Goal: Task Accomplishment & Management: Complete application form

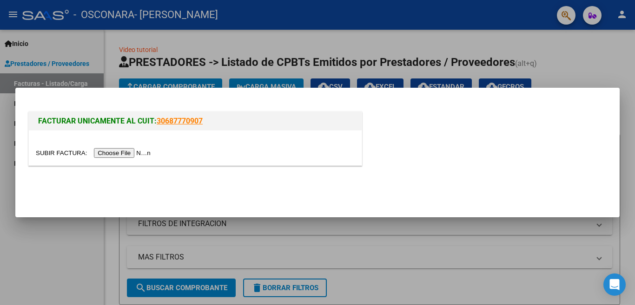
click at [123, 152] on input "file" at bounding box center [95, 153] width 118 height 10
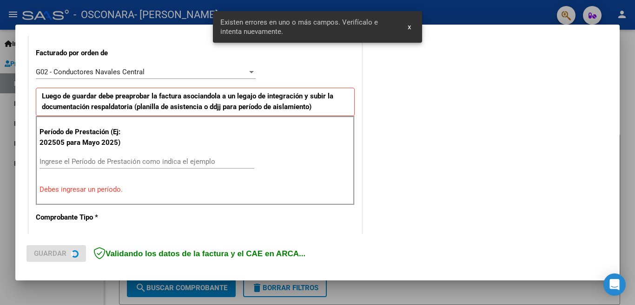
scroll to position [271, 0]
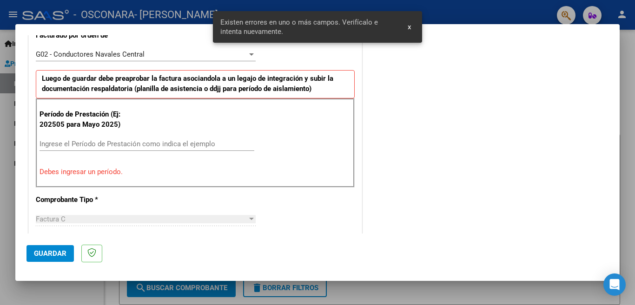
click at [166, 141] on input "Ingrese el Período de Prestación como indica el ejemplo" at bounding box center [147, 144] width 215 height 8
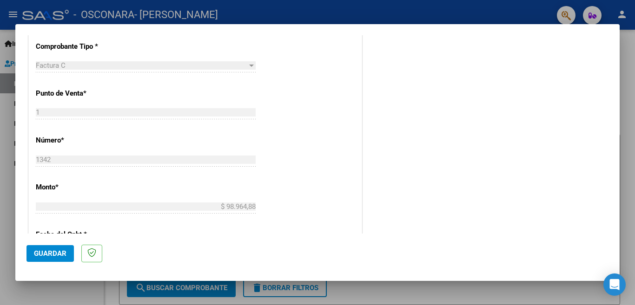
scroll to position [457, 0]
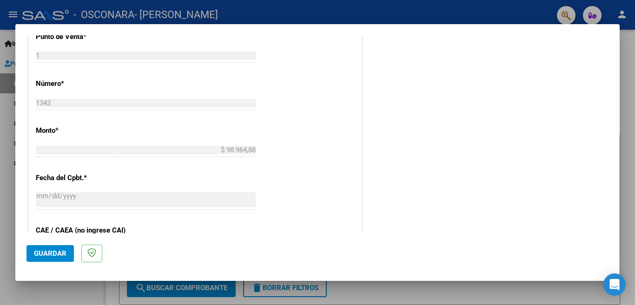
type input "202509"
click at [62, 253] on span "Guardar" at bounding box center [50, 254] width 33 height 8
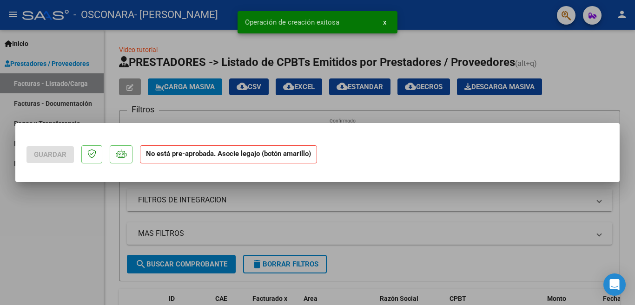
scroll to position [0, 0]
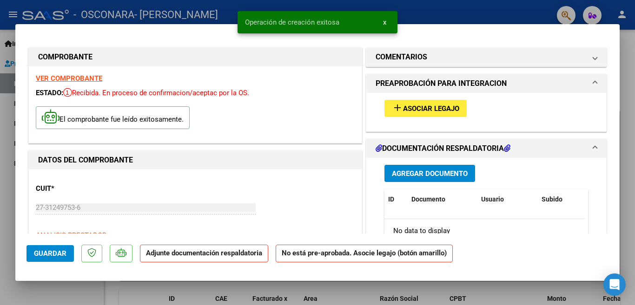
click at [437, 175] on span "Agregar Documento" at bounding box center [430, 174] width 76 height 8
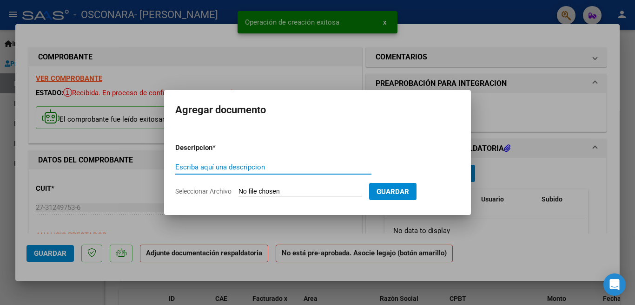
click at [298, 169] on input "Escriba aquí una descripcion" at bounding box center [273, 167] width 196 height 8
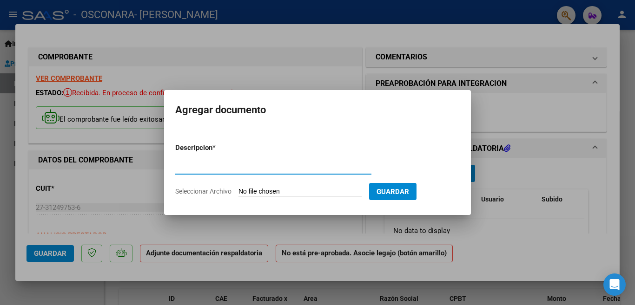
type input "planilla de asistencia SEPTIEMBRE"
click at [296, 191] on input "Seleccionar Archivo" at bounding box center [299, 192] width 123 height 9
type input "C:\fakepath\asistencia Septiembre.pdf"
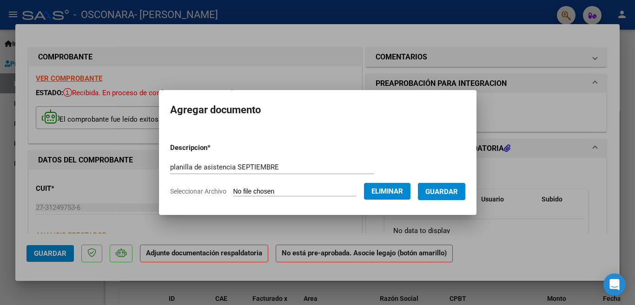
click at [437, 188] on span "Guardar" at bounding box center [441, 192] width 33 height 8
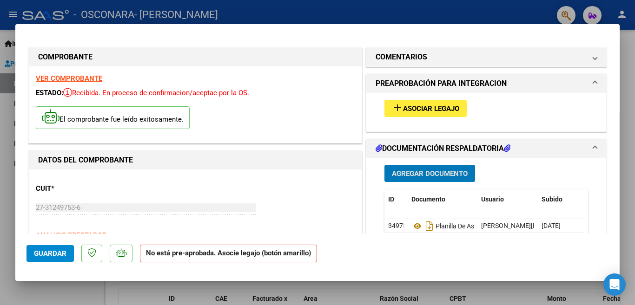
click at [448, 174] on span "Agregar Documento" at bounding box center [430, 174] width 76 height 8
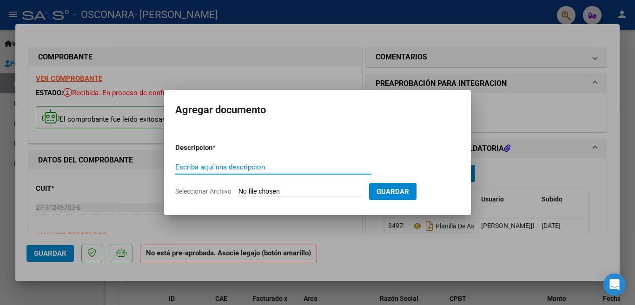
click at [229, 167] on input "Escriba aquí una descripcion" at bounding box center [273, 167] width 196 height 8
type input "informe mensual"
click at [283, 191] on input "Seleccionar Archivo" at bounding box center [299, 192] width 123 height 9
type input "C:\fakepath\informe mensual Septiembre.pdf"
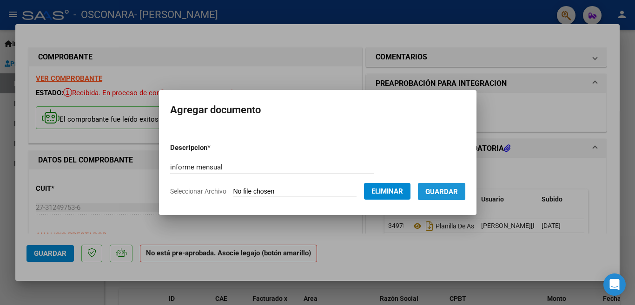
click at [444, 195] on span "Guardar" at bounding box center [441, 192] width 33 height 8
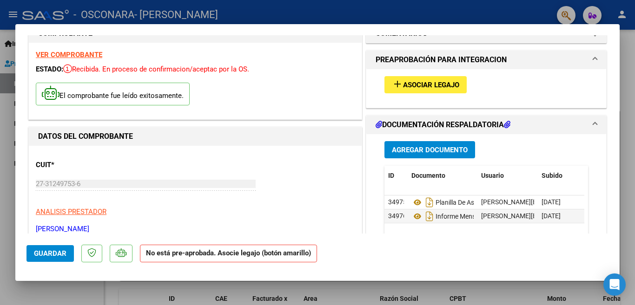
scroll to position [21, 0]
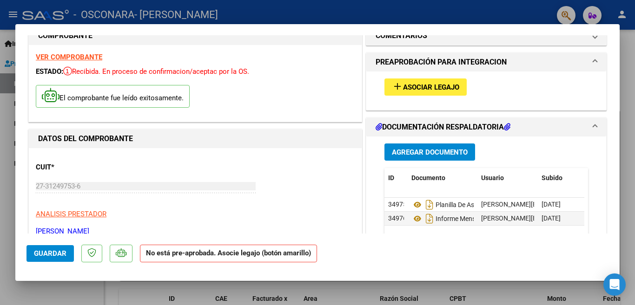
click at [429, 88] on span "Asociar Legajo" at bounding box center [431, 87] width 56 height 8
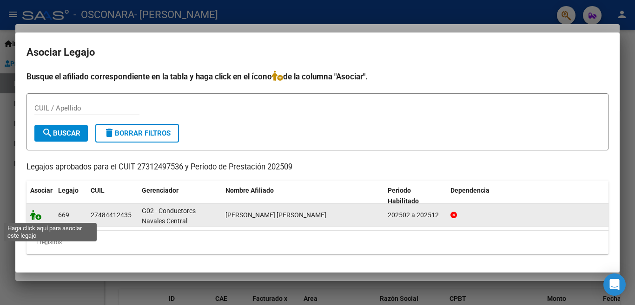
click at [38, 217] on icon at bounding box center [35, 215] width 11 height 10
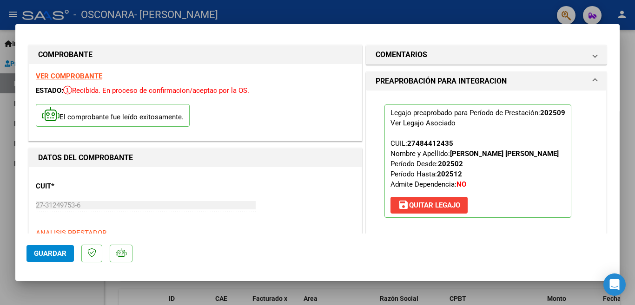
scroll to position [0, 0]
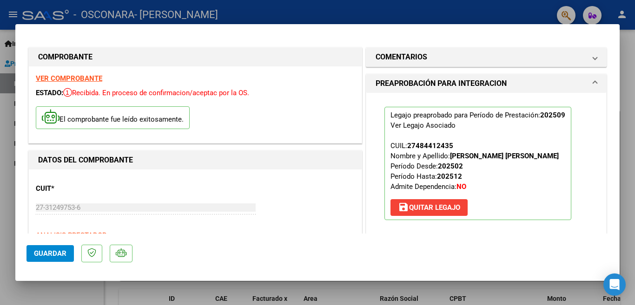
click at [40, 254] on span "Guardar" at bounding box center [50, 254] width 33 height 8
